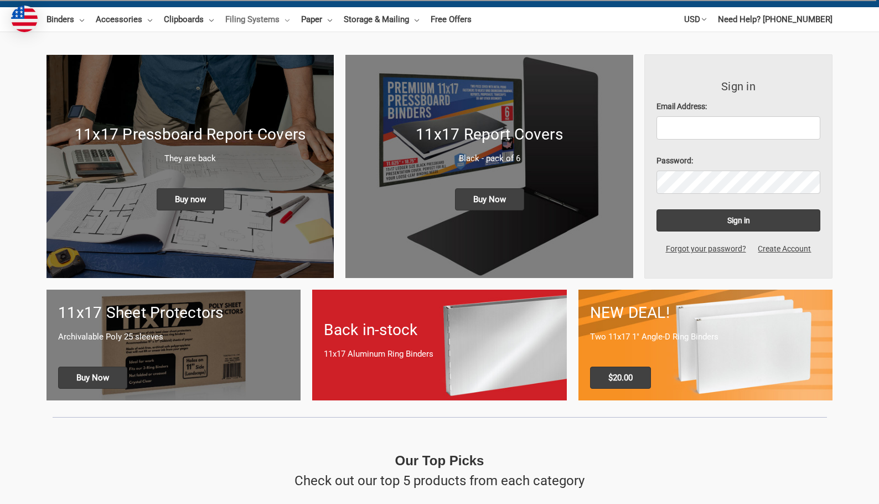
click at [238, 19] on link "Filing Systems" at bounding box center [257, 19] width 64 height 24
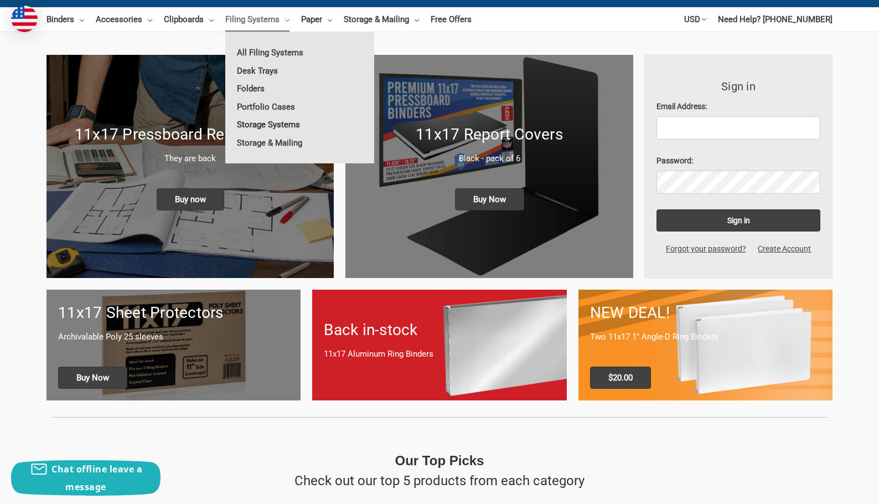
click at [271, 123] on link "Storage Systems" at bounding box center [299, 125] width 149 height 18
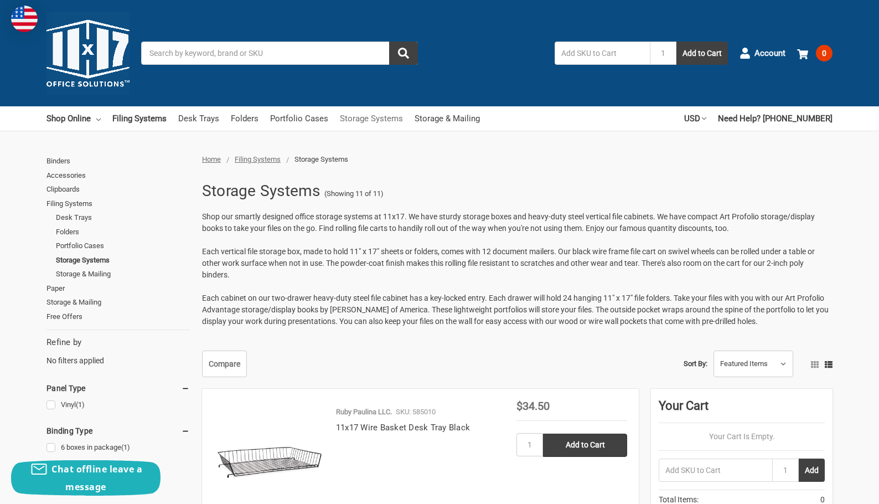
click at [360, 115] on link "Storage Systems" at bounding box center [371, 118] width 63 height 24
click at [196, 40] on div "Toggle menu Search 1 Add to Cart Account 0 Your Cart Your Cart Is Empty. Total …" at bounding box center [439, 53] width 879 height 106
click at [196, 55] on input "Search" at bounding box center [279, 53] width 277 height 23
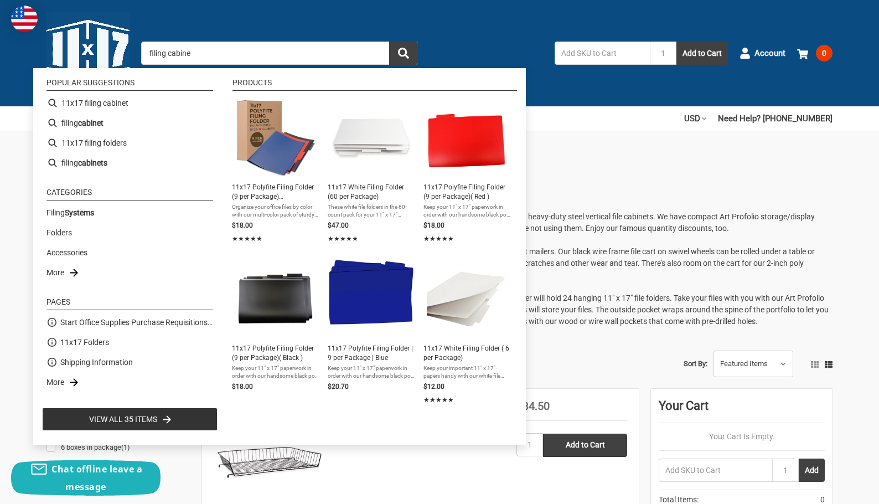
type input "filing cabinet"
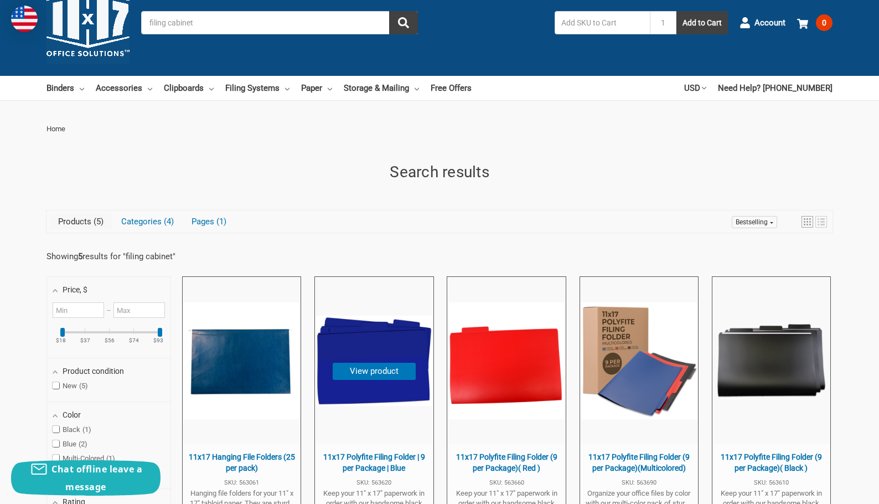
scroll to position [39, 0]
